Goal: Task Accomplishment & Management: Manage account settings

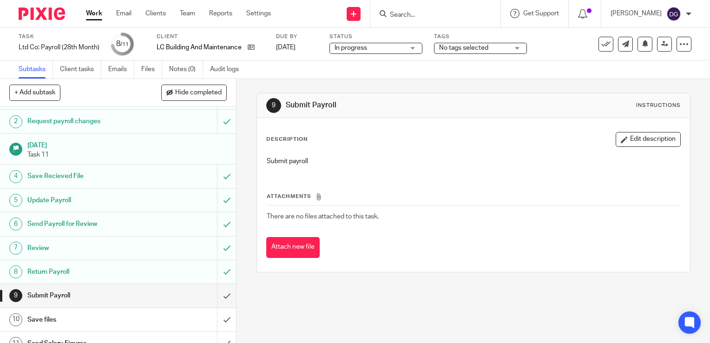
scroll to position [32, 0]
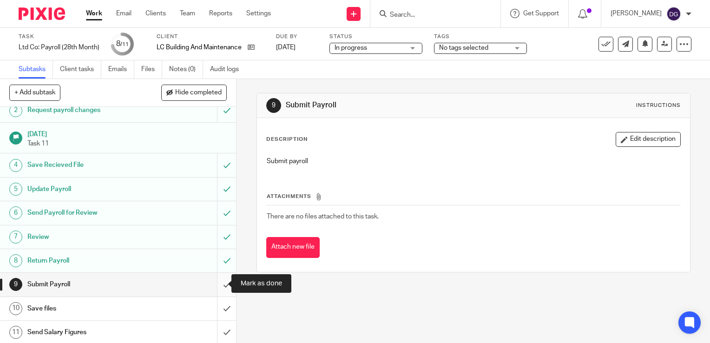
click at [217, 278] on input "submit" at bounding box center [118, 284] width 236 height 23
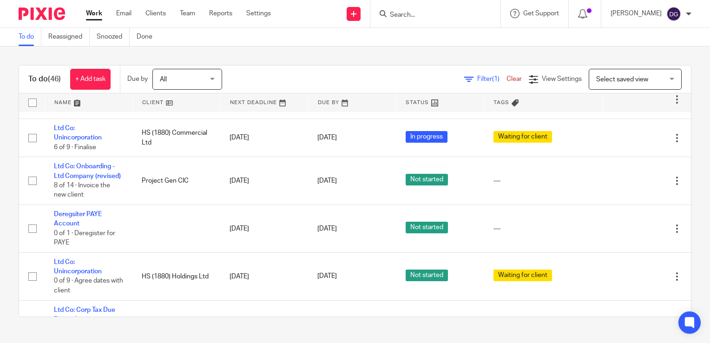
scroll to position [1205, 0]
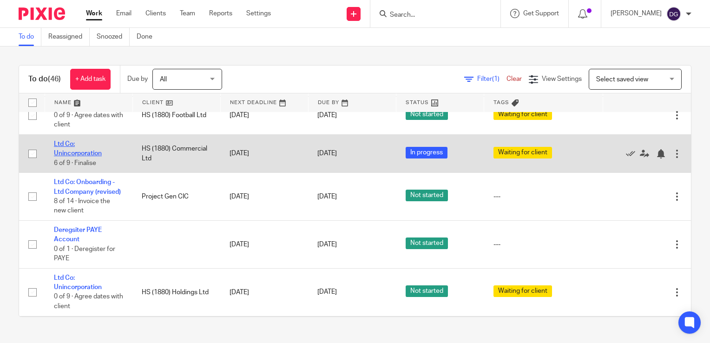
click at [82, 157] on link "Ltd Co: Unincorporation" at bounding box center [78, 149] width 48 height 16
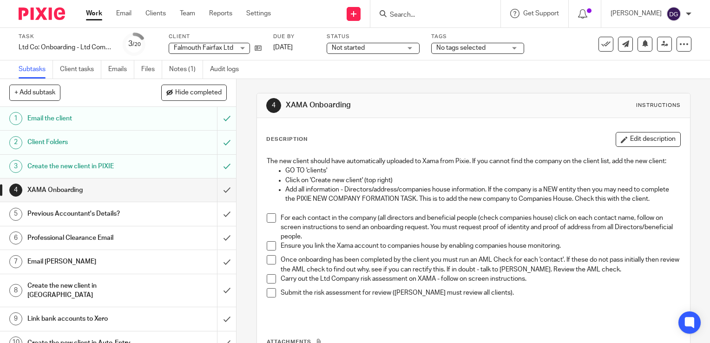
scroll to position [46, 0]
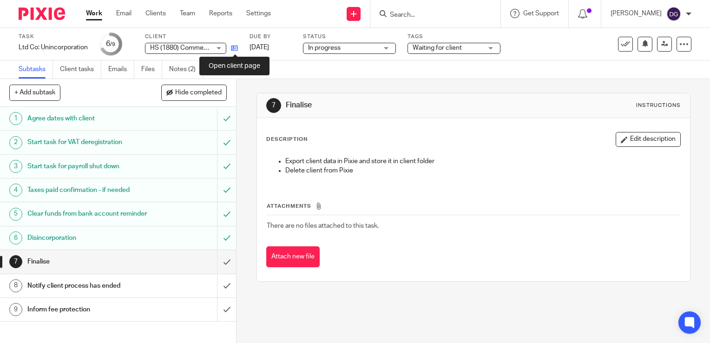
click at [236, 46] on icon at bounding box center [234, 48] width 7 height 7
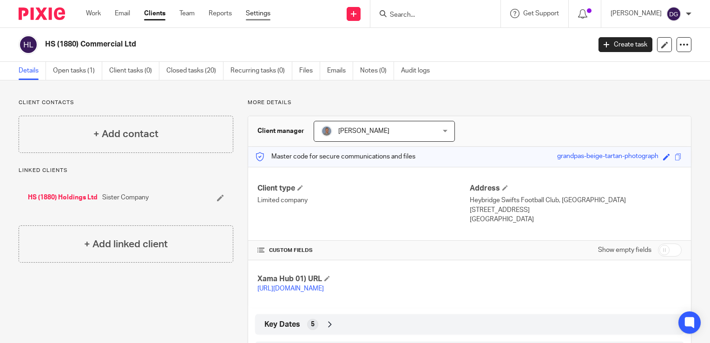
click at [255, 14] on link "Settings" at bounding box center [258, 13] width 25 height 9
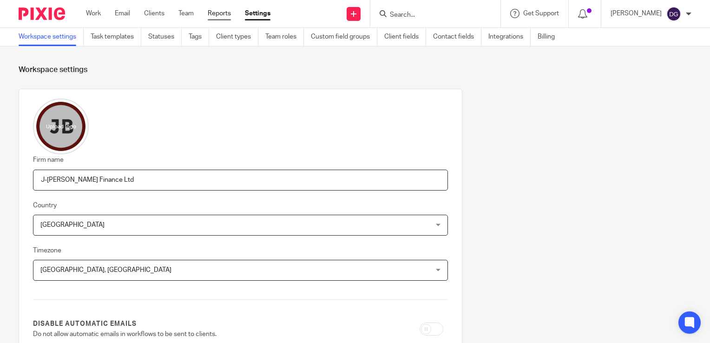
click at [230, 15] on link "Reports" at bounding box center [219, 13] width 23 height 9
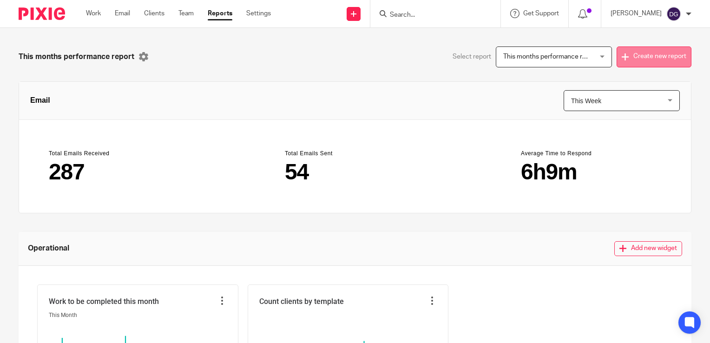
click at [633, 57] on button "Create new report" at bounding box center [654, 56] width 75 height 21
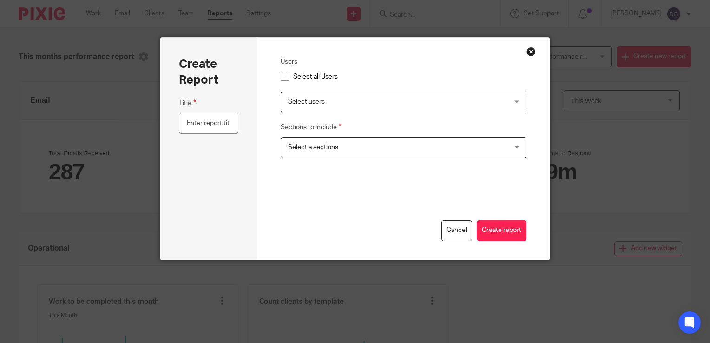
click at [304, 97] on span "Select users" at bounding box center [383, 102] width 190 height 20
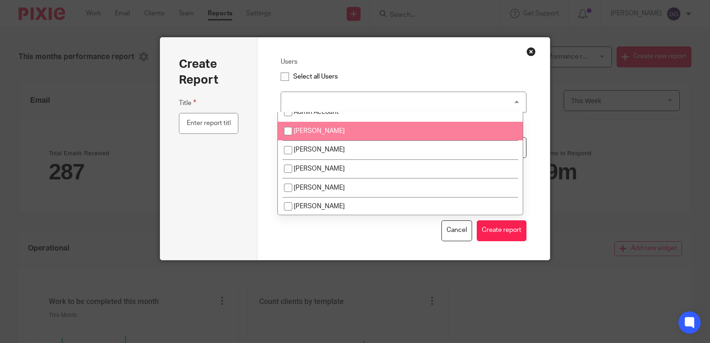
scroll to position [11, 0]
click at [250, 127] on div "Create Report Title" at bounding box center [209, 149] width 98 height 222
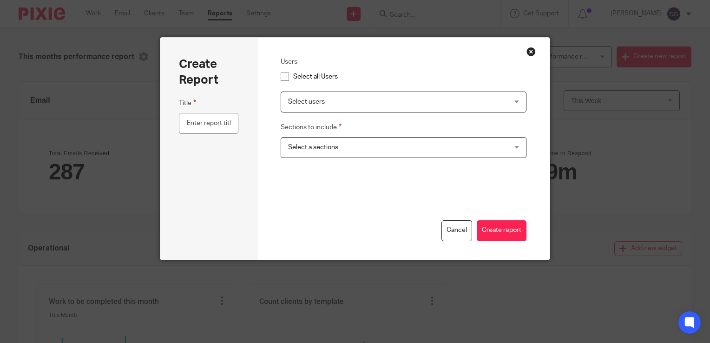
click at [316, 153] on span "Select a sections" at bounding box center [383, 148] width 190 height 20
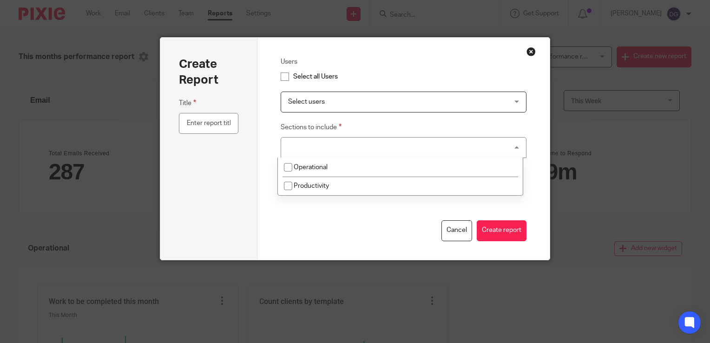
click at [258, 154] on div "Users Select all Users Select users Admin Account Darya Golonikova James Bennet…" at bounding box center [403, 149] width 292 height 222
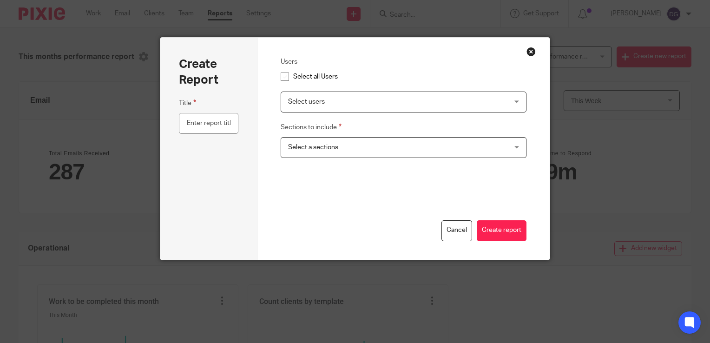
click at [526, 51] on button "Close modal" at bounding box center [530, 51] width 9 height 9
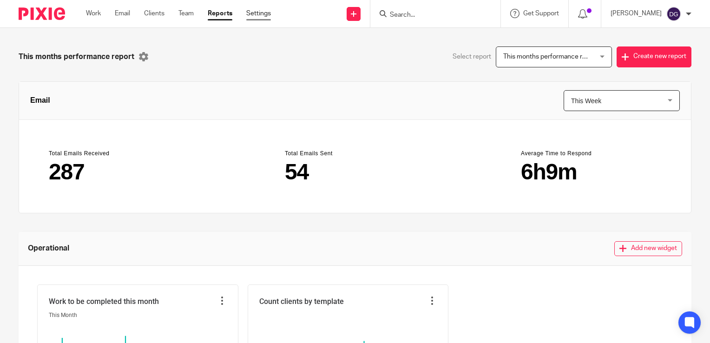
click at [263, 15] on link "Settings" at bounding box center [258, 13] width 25 height 9
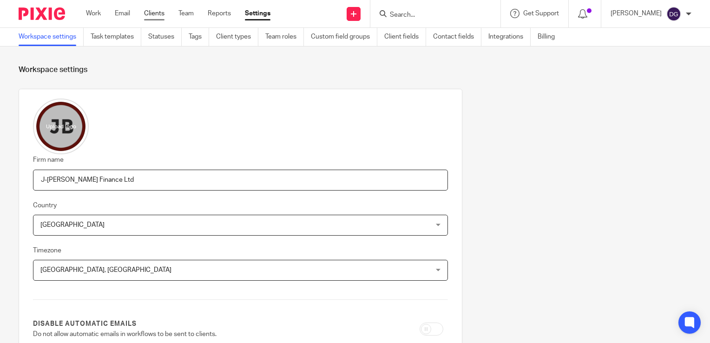
click at [158, 16] on link "Clients" at bounding box center [154, 13] width 20 height 9
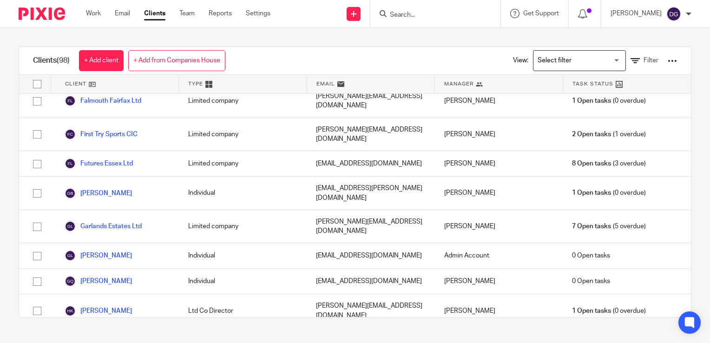
scroll to position [883, 0]
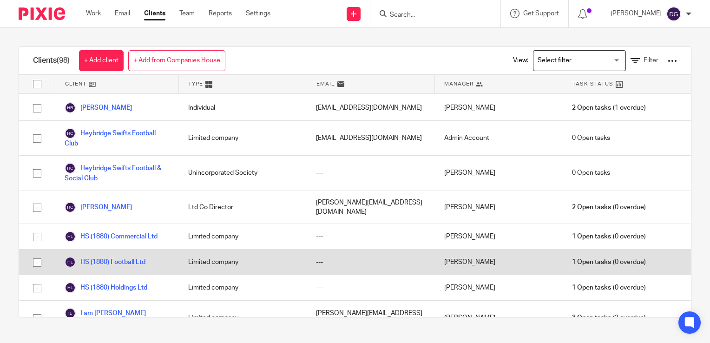
click at [34, 254] on input "checkbox" at bounding box center [37, 263] width 18 height 18
checkbox input "true"
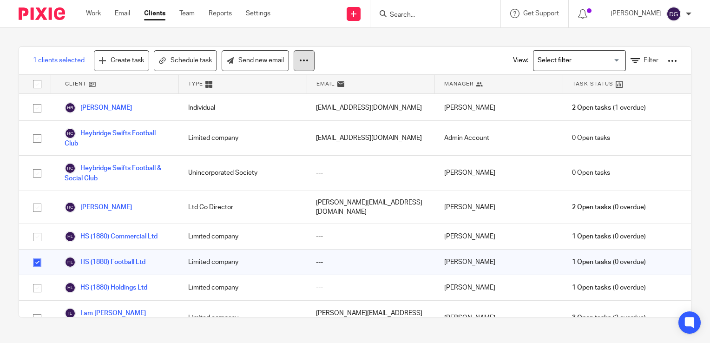
click at [301, 57] on icon at bounding box center [303, 60] width 9 height 9
click at [668, 59] on div at bounding box center [672, 60] width 9 height 9
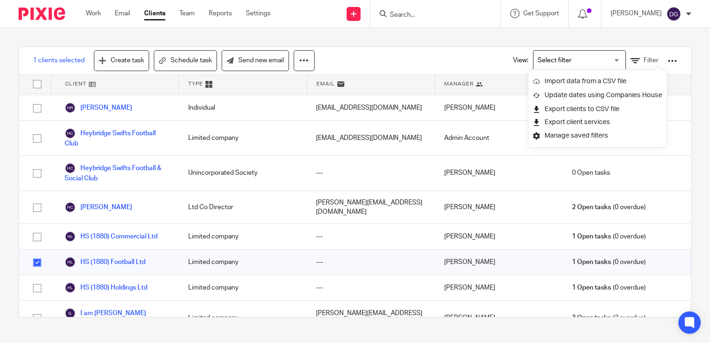
click at [433, 26] on div at bounding box center [435, 13] width 130 height 27
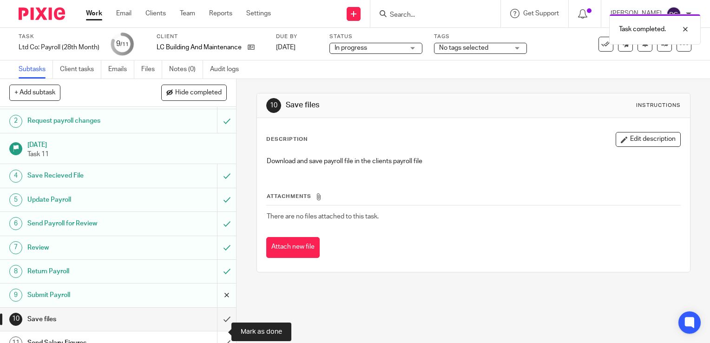
scroll to position [32, 0]
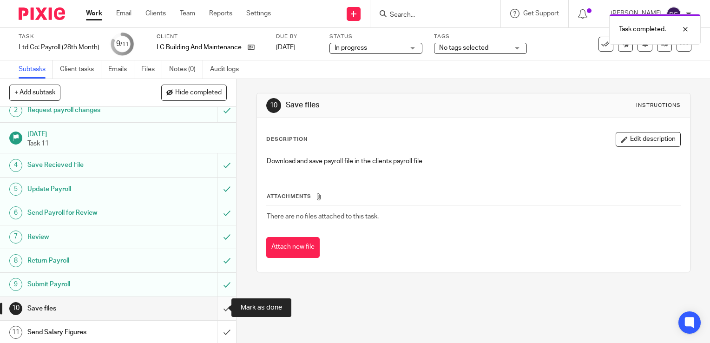
click at [216, 315] on input "submit" at bounding box center [118, 308] width 236 height 23
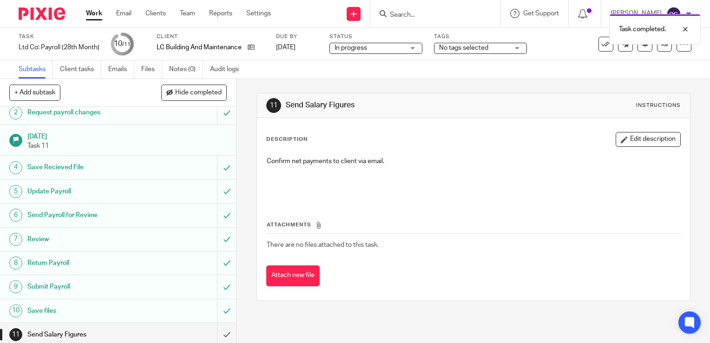
scroll to position [32, 0]
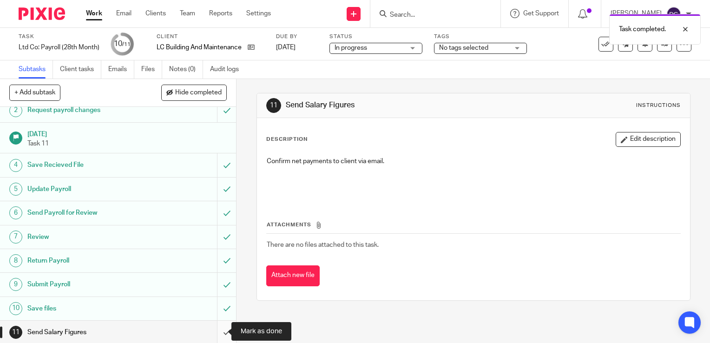
click at [221, 335] on input "submit" at bounding box center [118, 332] width 236 height 23
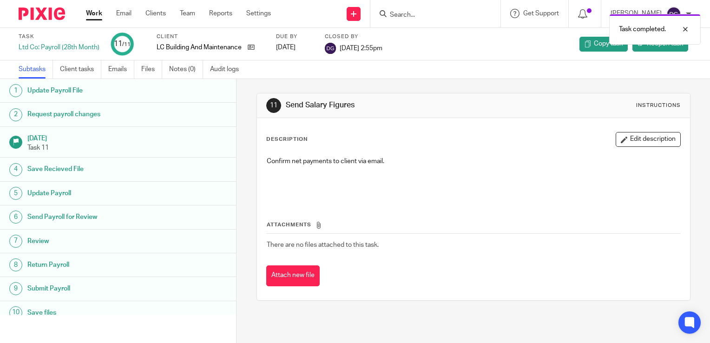
click at [86, 15] on link "Work" at bounding box center [94, 13] width 16 height 9
